Goal: Information Seeking & Learning: Learn about a topic

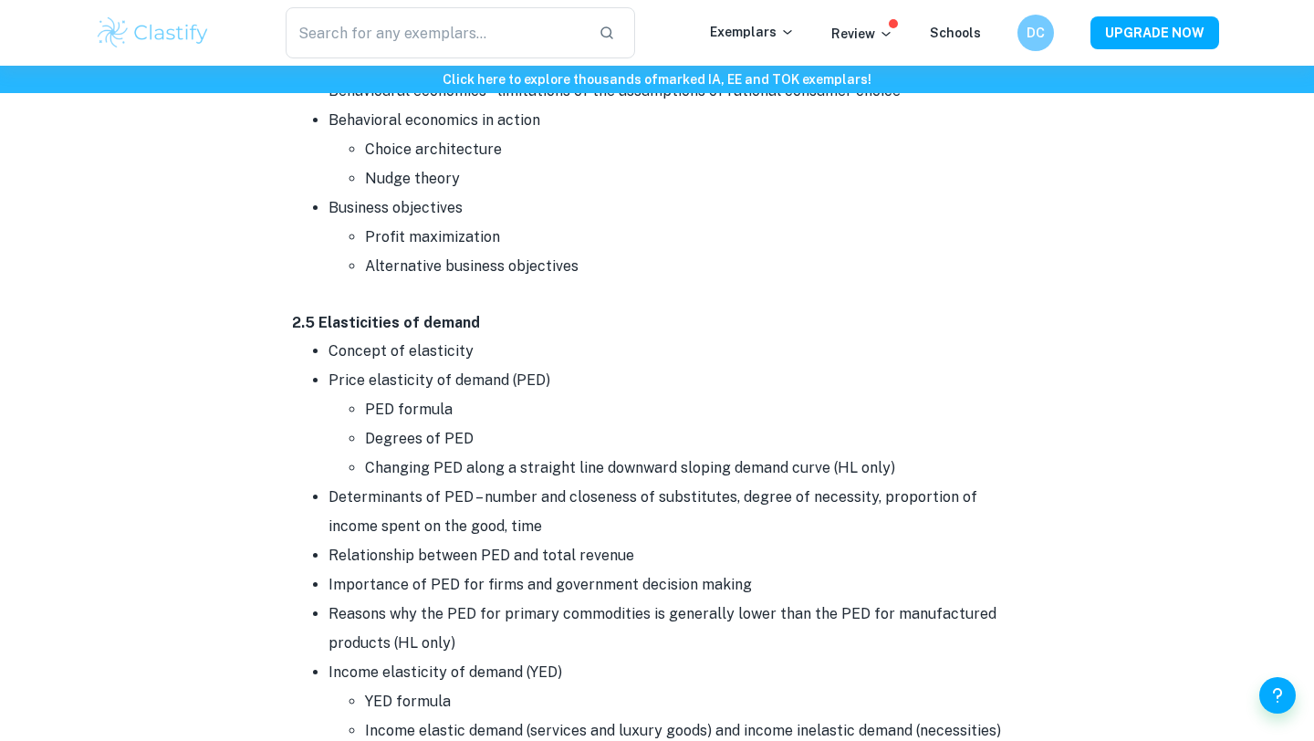
scroll to position [3341, 0]
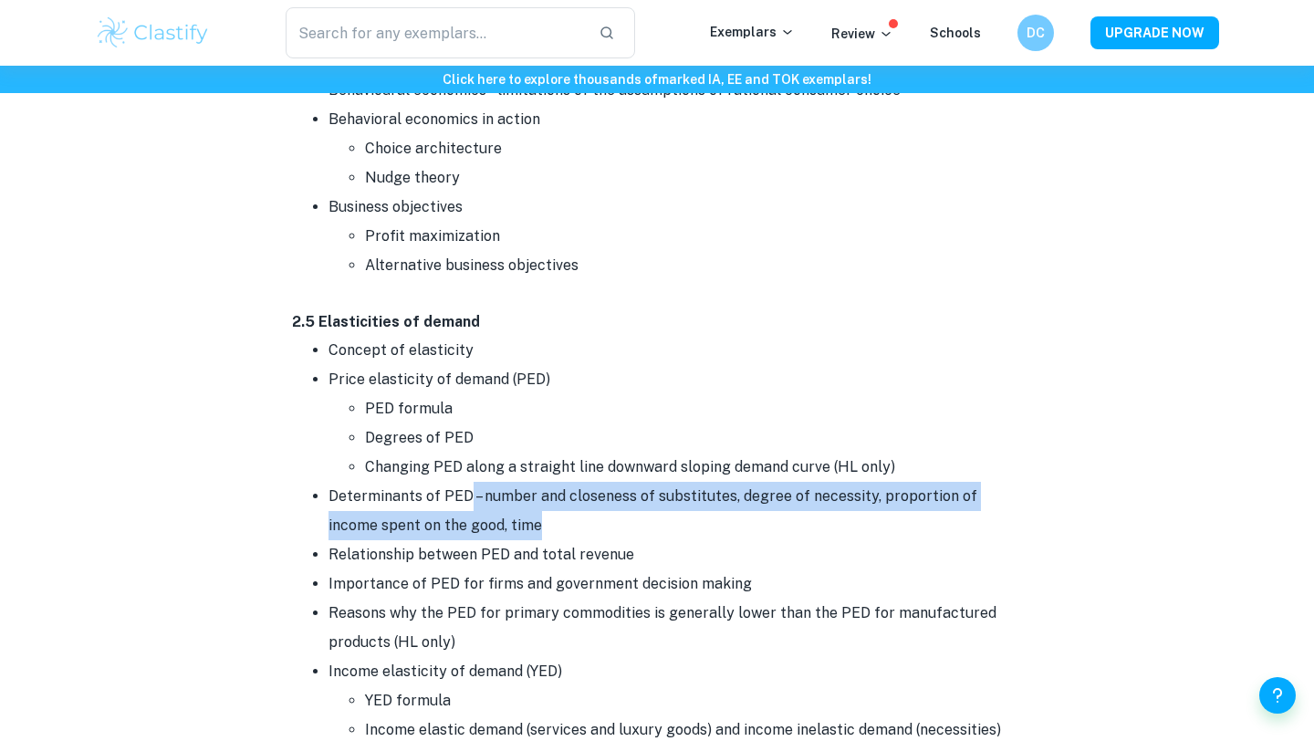
drag, startPoint x: 469, startPoint y: 494, endPoint x: 504, endPoint y: 533, distance: 53.0
click at [504, 533] on li "Determinants of PED – number and closeness of substitutes, degree of necessity,…" at bounding box center [674, 511] width 693 height 58
click at [504, 526] on li "Determinants of PED – number and closeness of substitutes, degree of necessity,…" at bounding box center [674, 511] width 693 height 58
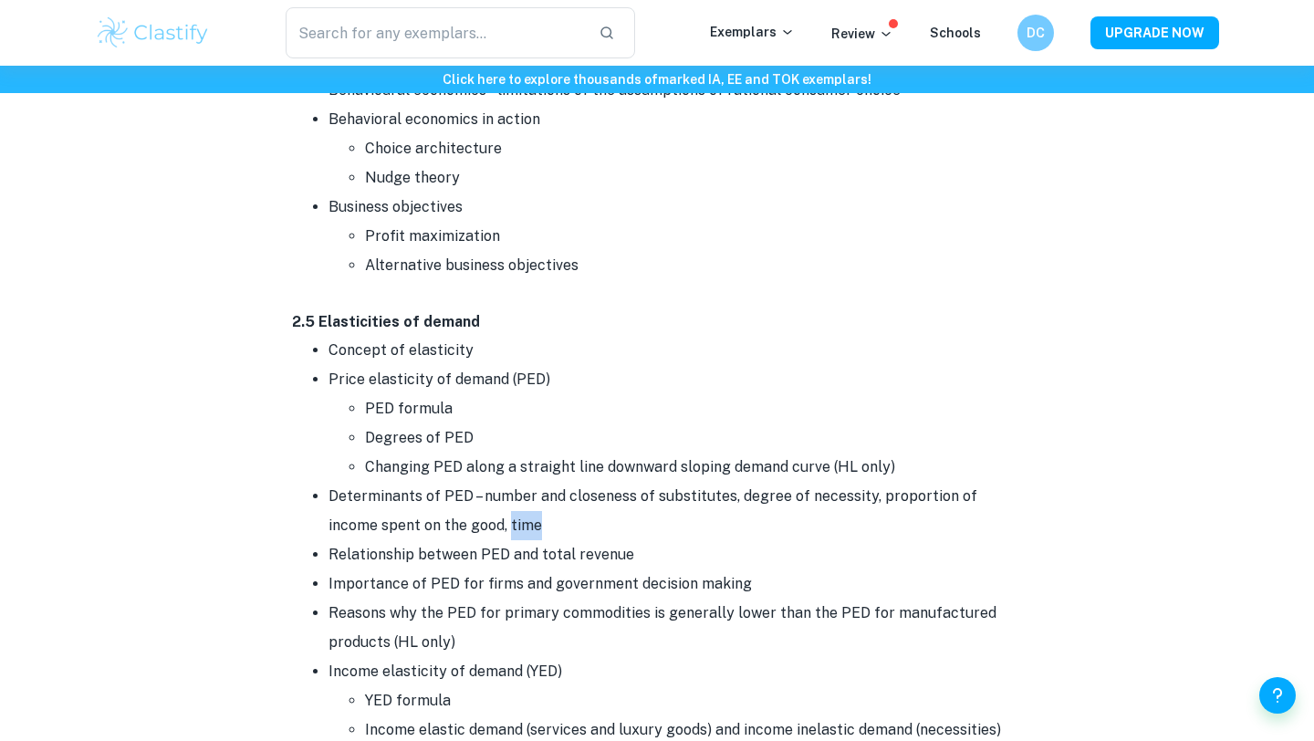
drag, startPoint x: 457, startPoint y: 525, endPoint x: 494, endPoint y: 525, distance: 37.4
click at [494, 525] on li "Determinants of PED – number and closeness of substitutes, degree of necessity,…" at bounding box center [674, 511] width 693 height 58
drag, startPoint x: 878, startPoint y: 493, endPoint x: 908, endPoint y: 510, distance: 34.7
click at [908, 510] on li "Determinants of PED – number and closeness of substitutes, degree of necessity,…" at bounding box center [674, 511] width 693 height 58
drag, startPoint x: 487, startPoint y: 496, endPoint x: 588, endPoint y: 497, distance: 101.3
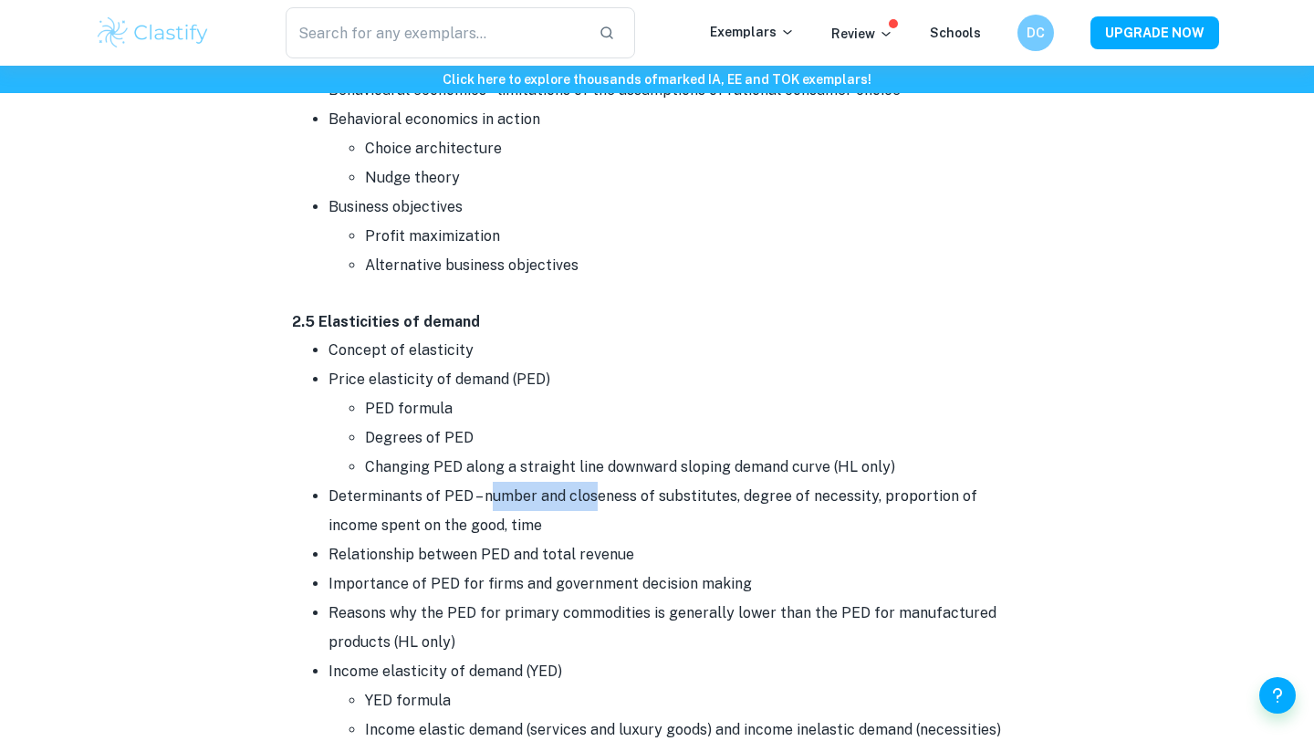
click at [588, 497] on li "Determinants of PED – number and closeness of substitutes, degree of necessity,…" at bounding box center [674, 511] width 693 height 58
click at [588, 540] on li "Relationship between PED and total revenue" at bounding box center [674, 554] width 693 height 29
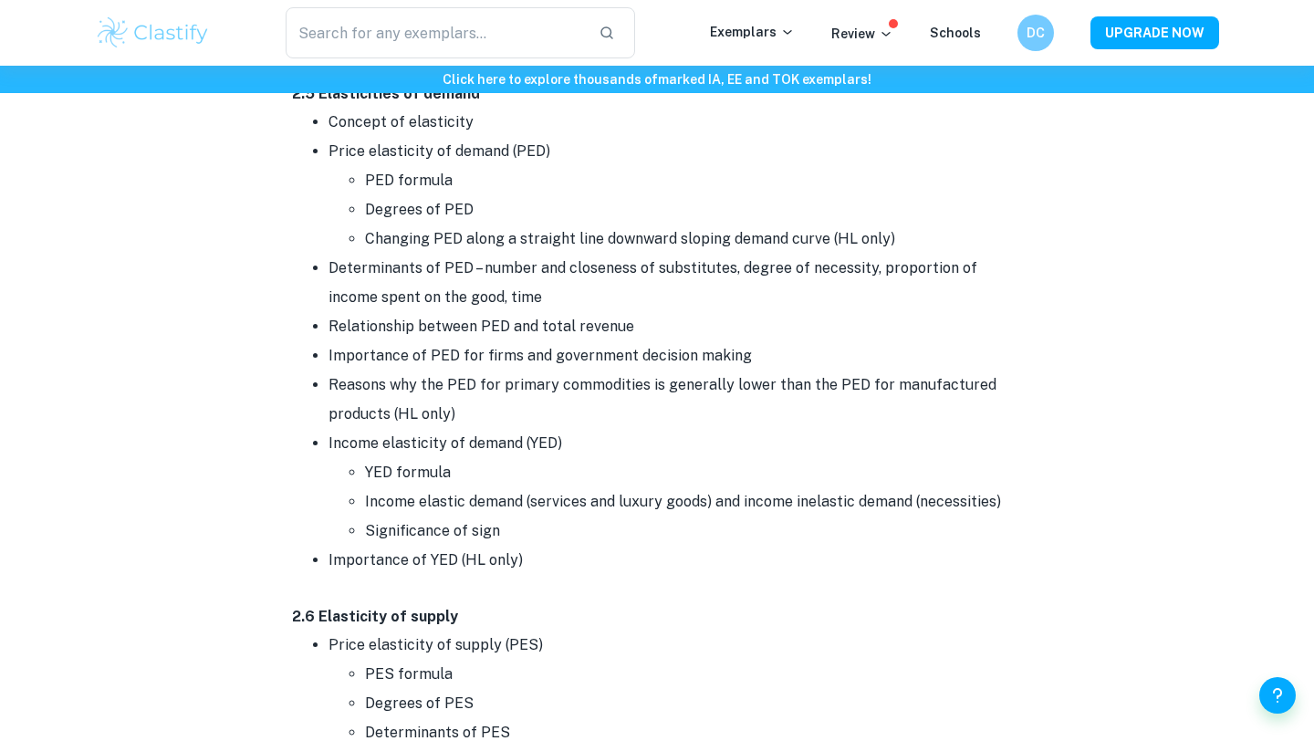
scroll to position [3576, 0]
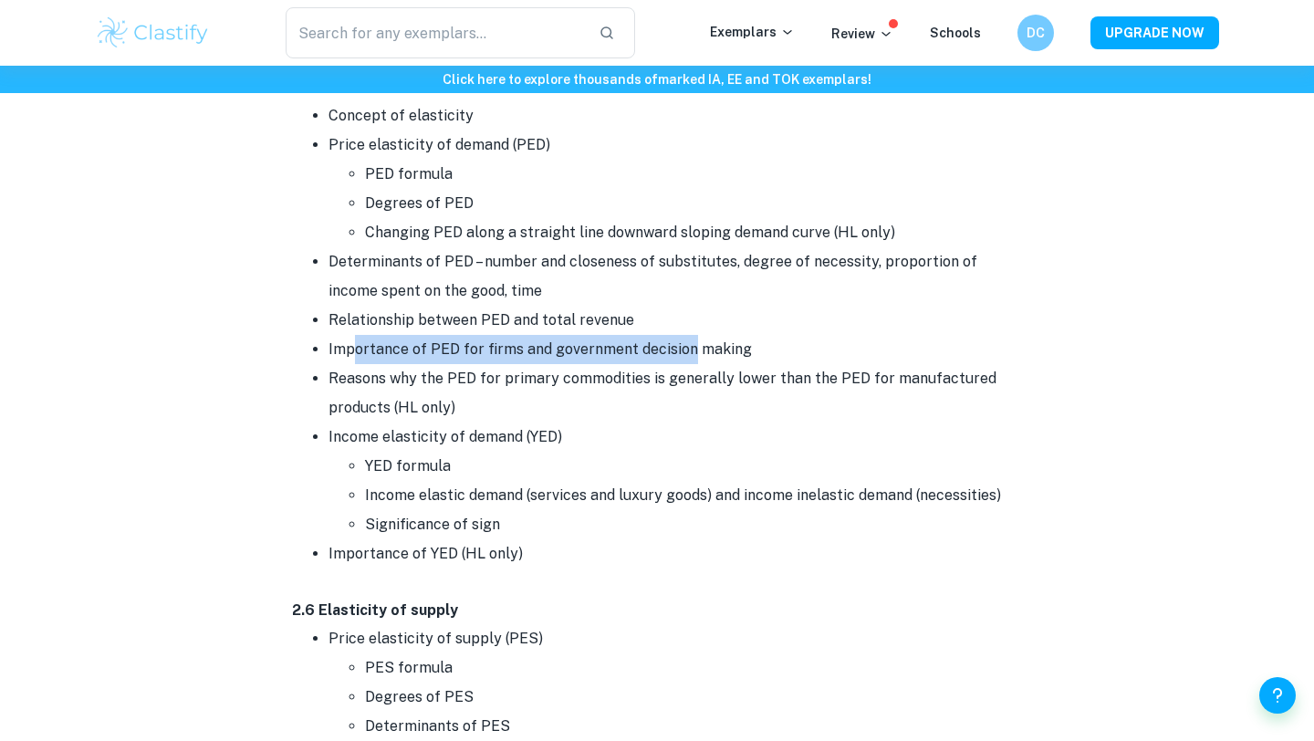
drag, startPoint x: 350, startPoint y: 338, endPoint x: 686, endPoint y: 350, distance: 335.9
click at [686, 350] on li "Importance of PED for firms and government decision making" at bounding box center [674, 349] width 693 height 29
click at [574, 351] on li "Importance of PED for firms and government decision making" at bounding box center [674, 349] width 693 height 29
drag, startPoint x: 551, startPoint y: 350, endPoint x: 762, endPoint y: 350, distance: 210.7
click at [762, 350] on li "Importance of PED for firms and government decision making" at bounding box center [674, 349] width 693 height 29
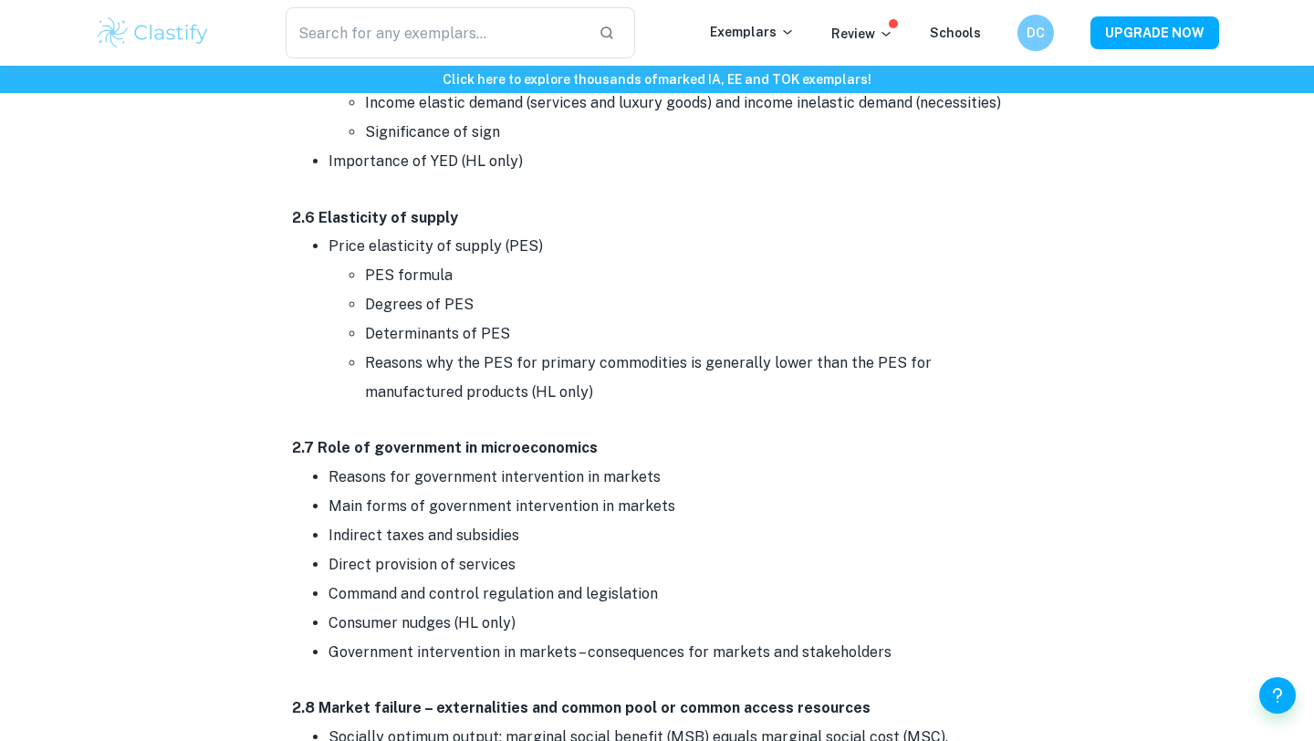
scroll to position [3960, 0]
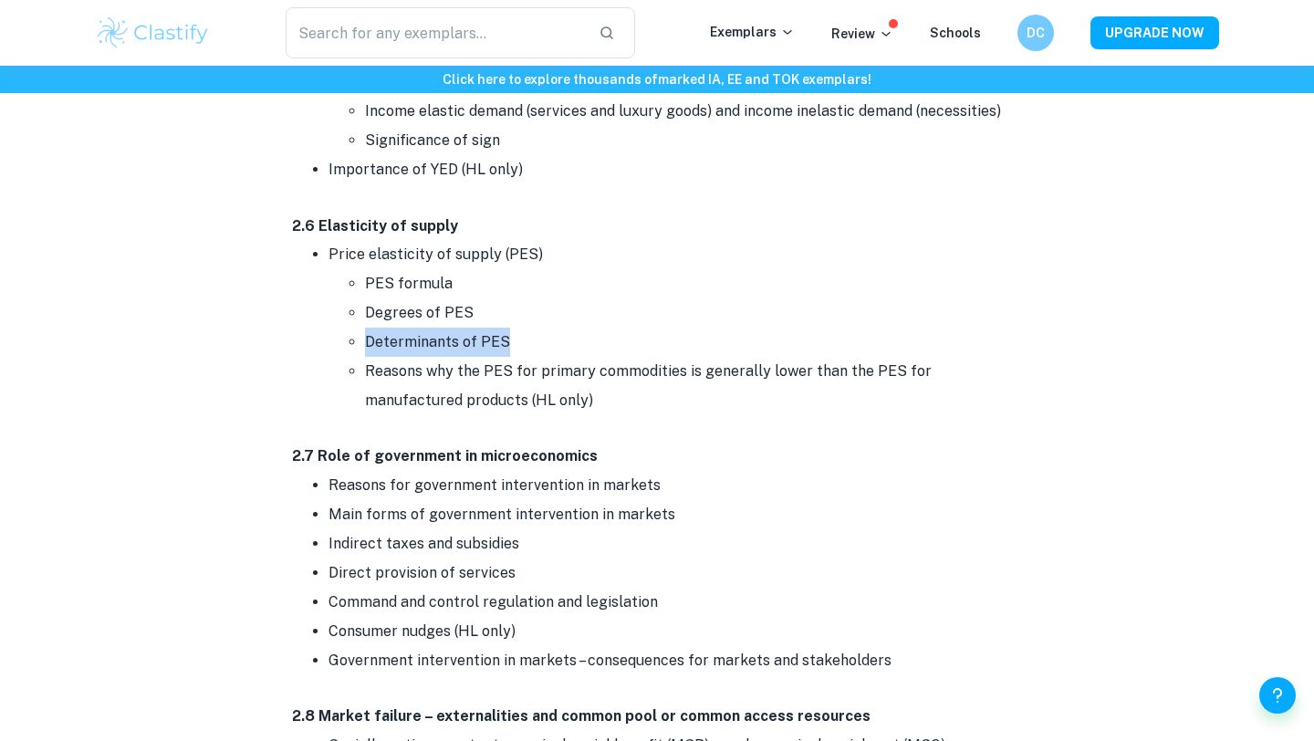
drag, startPoint x: 360, startPoint y: 340, endPoint x: 536, endPoint y: 341, distance: 176.1
click at [546, 341] on ul "PES formula Degrees of PES Determinants of PES Reasons why the PES for primary …" at bounding box center [674, 342] width 693 height 146
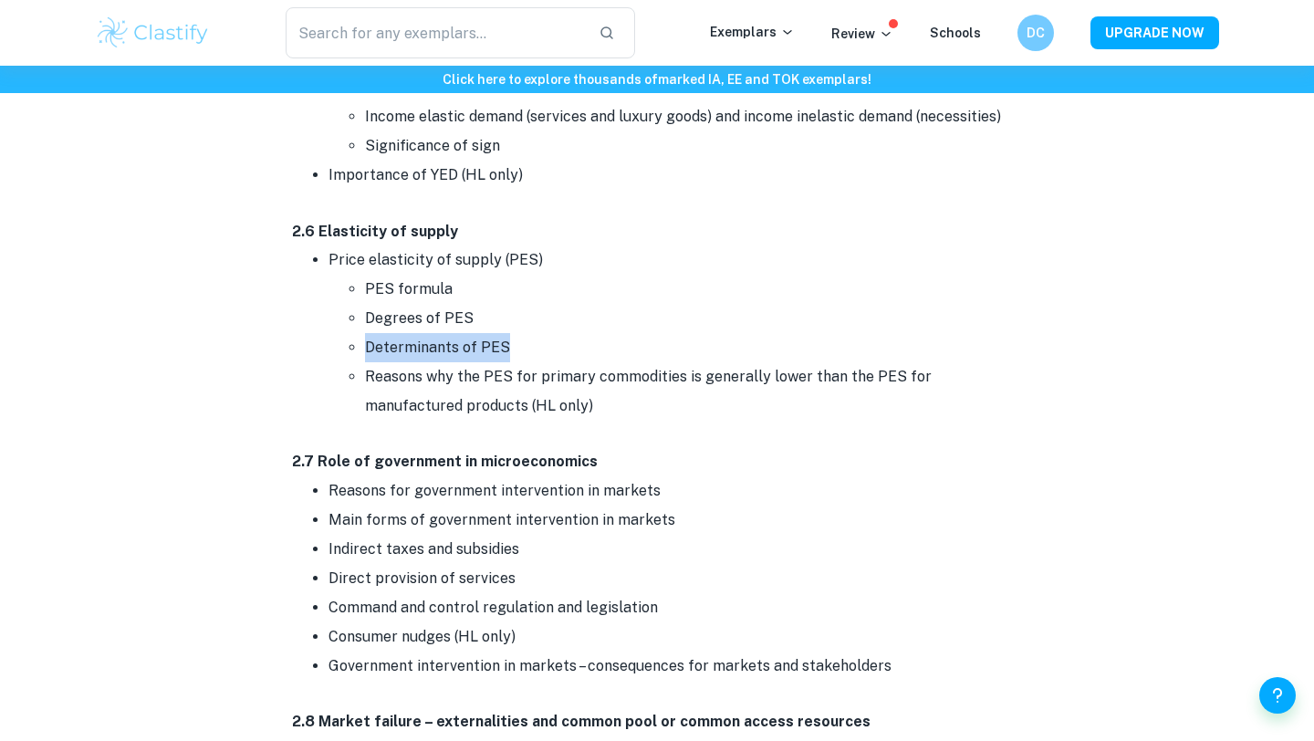
scroll to position [3954, 0]
